Goal: Information Seeking & Learning: Check status

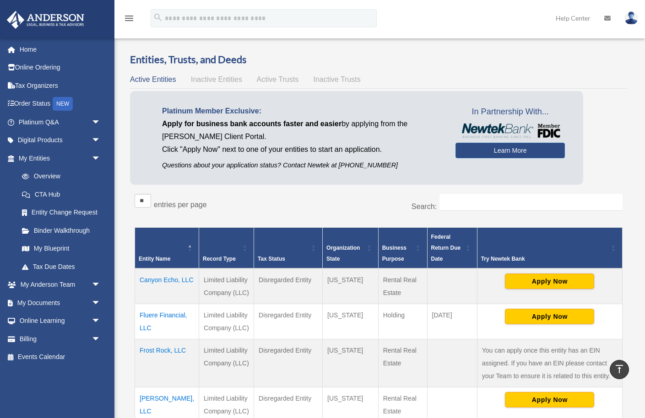
scroll to position [153, 0]
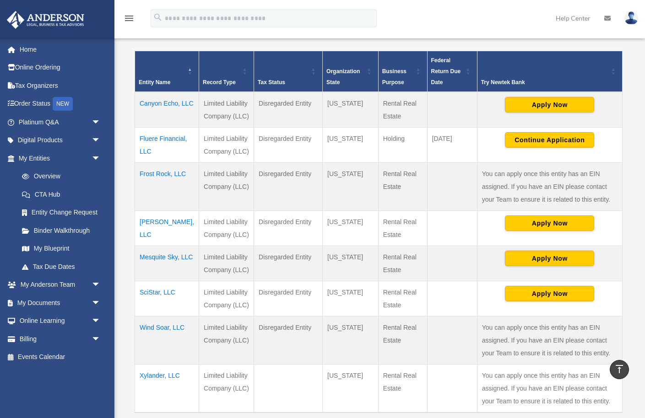
scroll to position [175, 0]
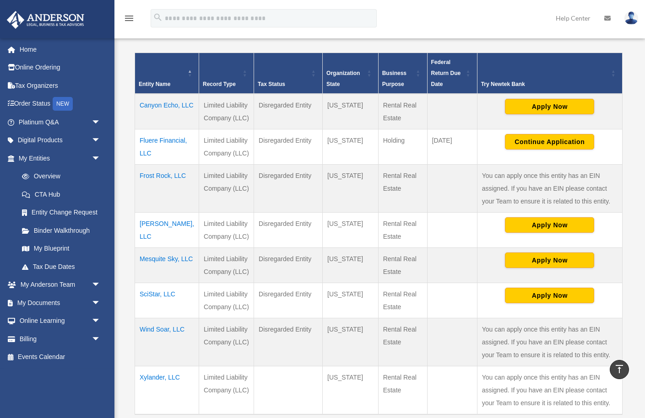
click at [148, 117] on td "Canyon Echo, LLC" at bounding box center [167, 112] width 64 height 36
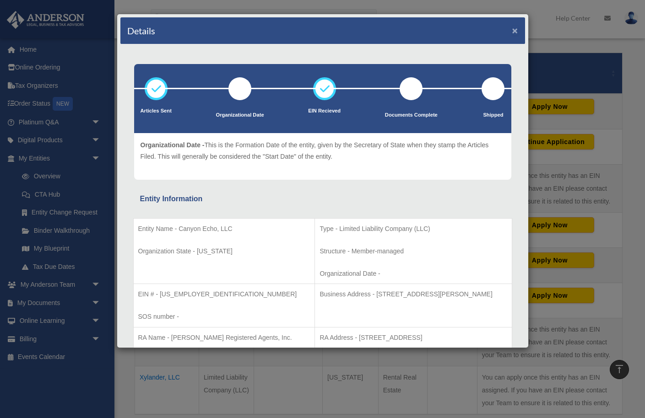
click at [515, 32] on button "×" at bounding box center [515, 31] width 6 height 10
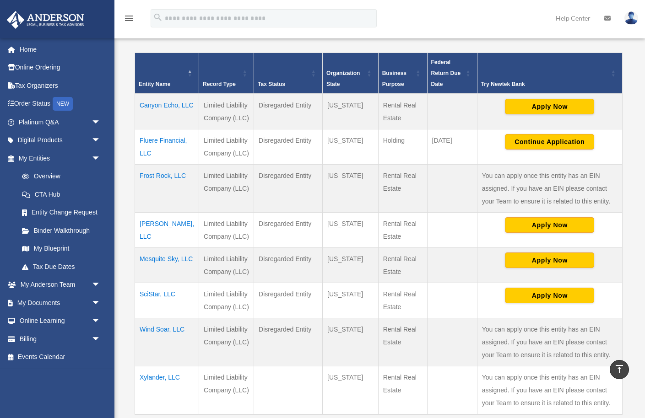
click at [160, 188] on td "Frost Rock, LLC" at bounding box center [167, 189] width 64 height 48
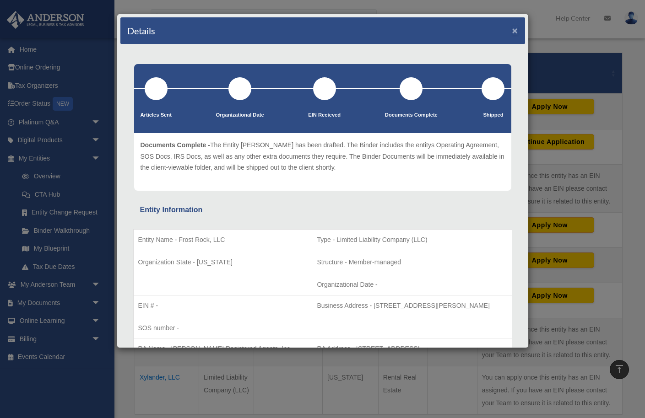
click at [514, 32] on button "×" at bounding box center [515, 31] width 6 height 10
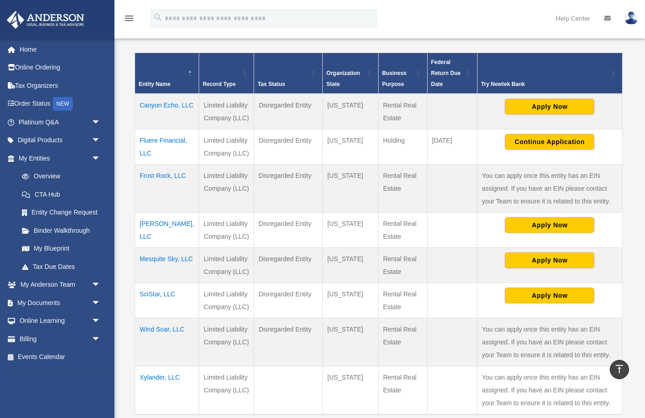
click at [149, 238] on td "[PERSON_NAME], LLC" at bounding box center [167, 230] width 64 height 35
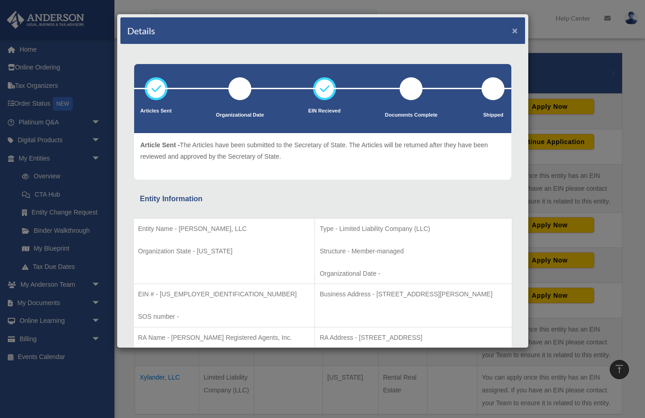
click at [514, 31] on button "×" at bounding box center [515, 31] width 6 height 10
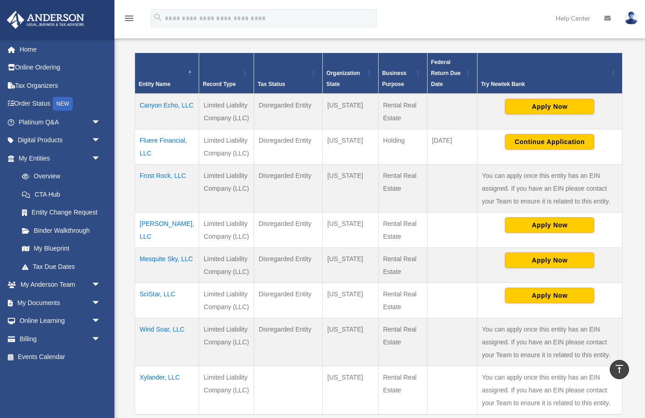
click at [153, 271] on td "Mesquite Sky, LLC" at bounding box center [167, 265] width 64 height 35
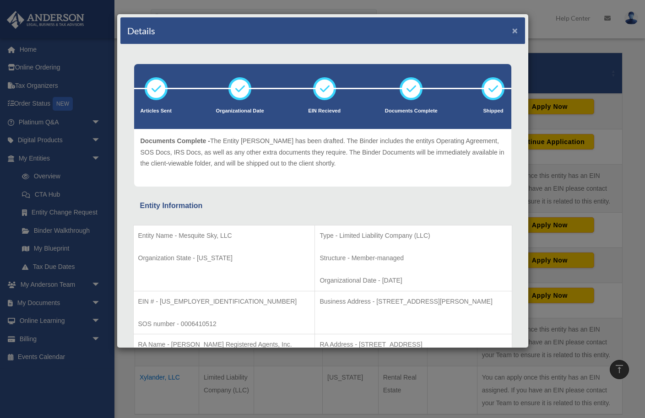
click at [512, 31] on button "×" at bounding box center [515, 31] width 6 height 10
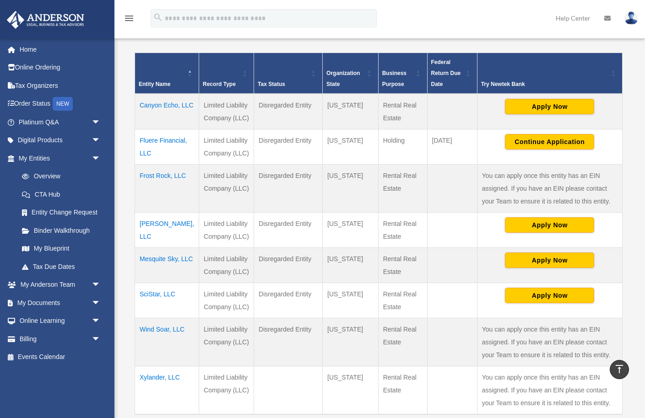
click at [154, 308] on td "SciStar, LLC" at bounding box center [167, 300] width 64 height 35
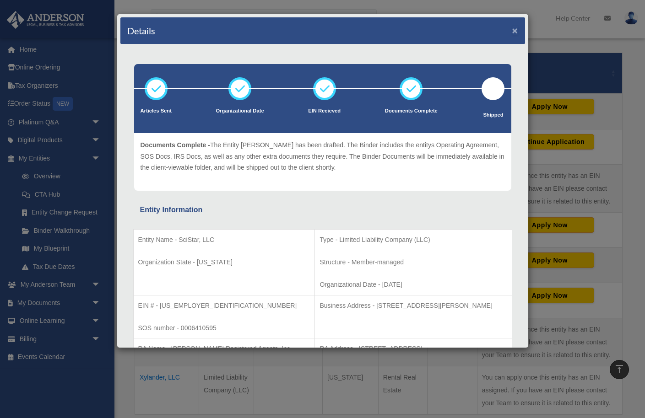
click at [515, 32] on button "×" at bounding box center [515, 31] width 6 height 10
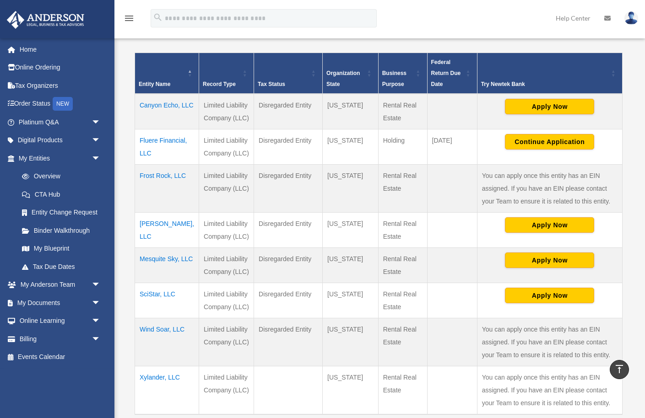
click at [167, 344] on td "Wind Soar, LLC" at bounding box center [167, 343] width 64 height 48
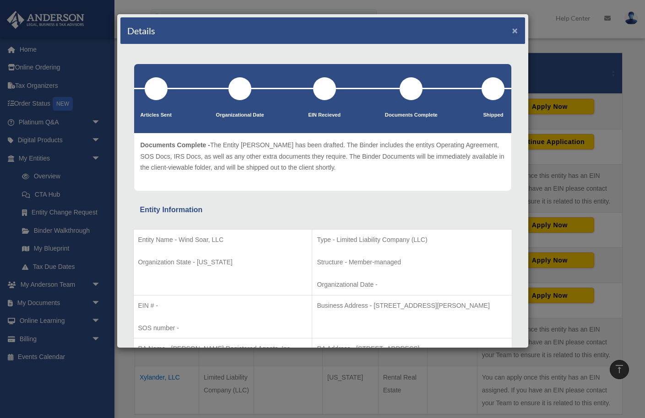
click at [514, 31] on button "×" at bounding box center [515, 31] width 6 height 10
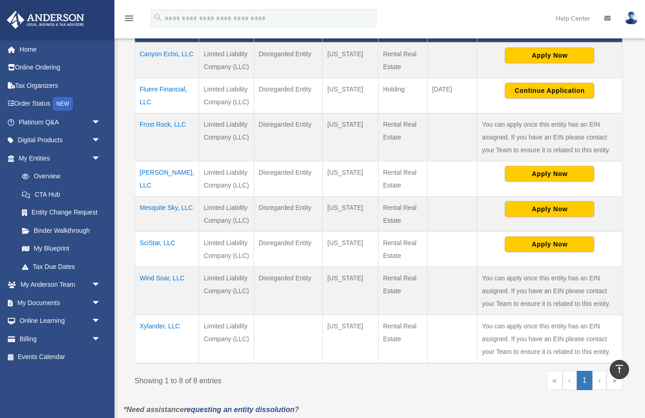
scroll to position [233, 0]
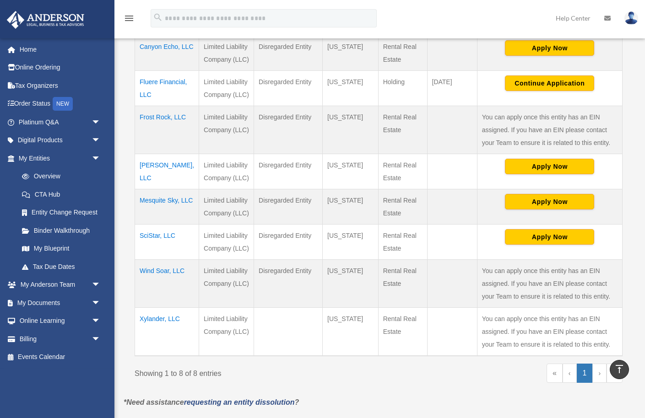
click at [159, 332] on td "Xylander, LLC" at bounding box center [167, 332] width 64 height 49
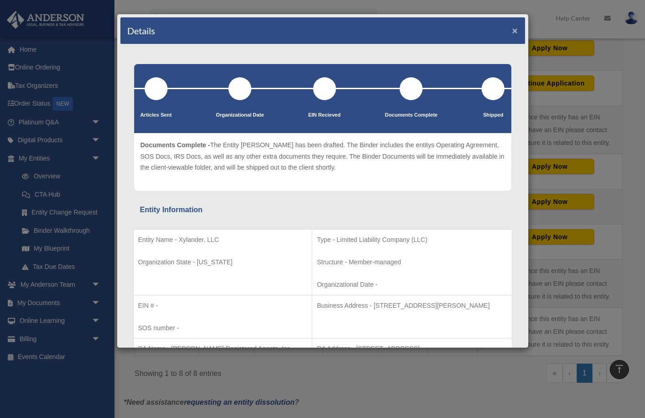
click at [515, 30] on button "×" at bounding box center [515, 31] width 6 height 10
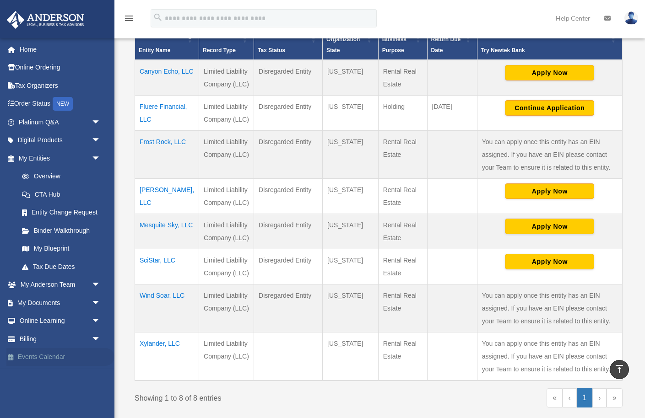
scroll to position [217, 0]
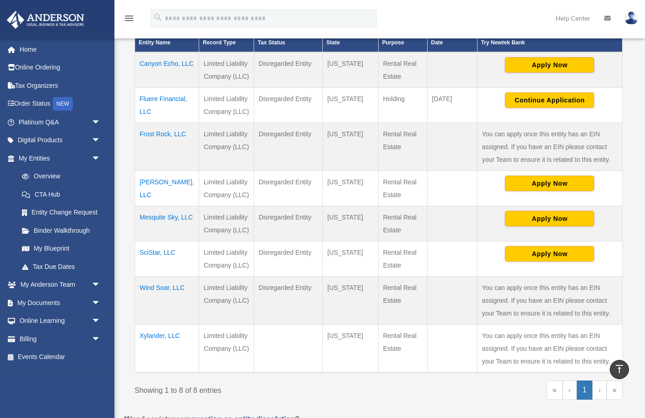
click at [150, 75] on td "Canyon Echo, LLC" at bounding box center [167, 70] width 64 height 36
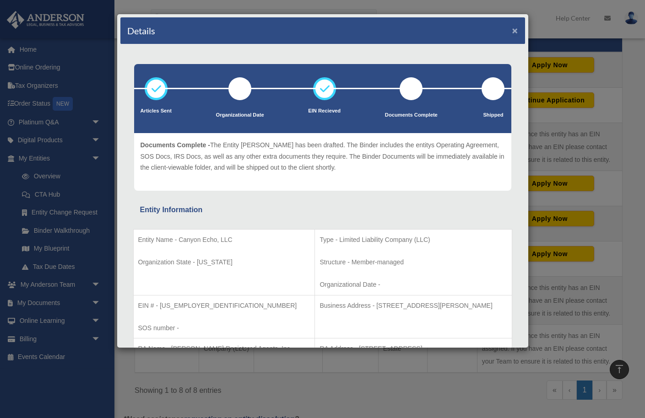
click at [517, 31] on button "×" at bounding box center [515, 31] width 6 height 10
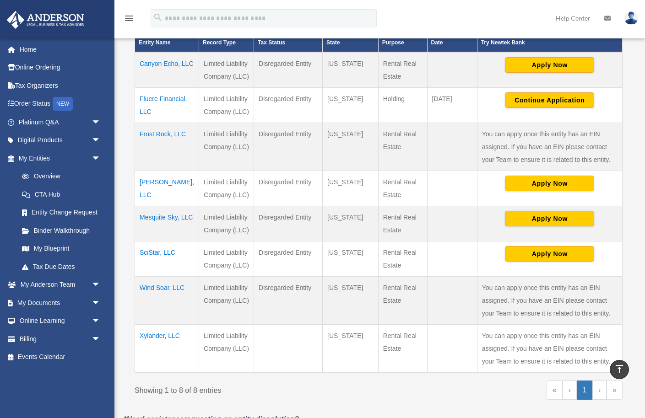
click at [153, 193] on td "[PERSON_NAME], LLC" at bounding box center [167, 188] width 64 height 35
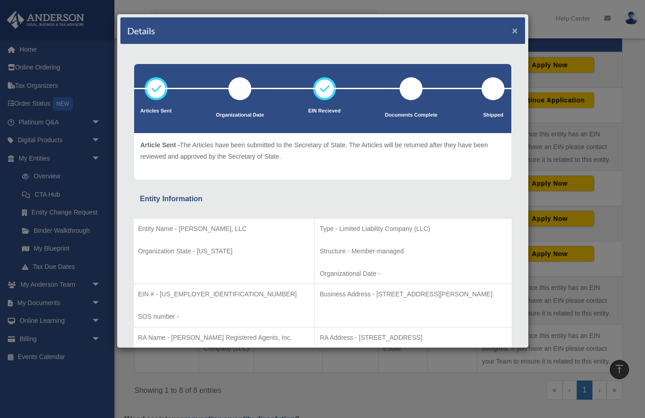
click at [515, 31] on button "×" at bounding box center [515, 31] width 6 height 10
